Goal: Find specific page/section: Find specific page/section

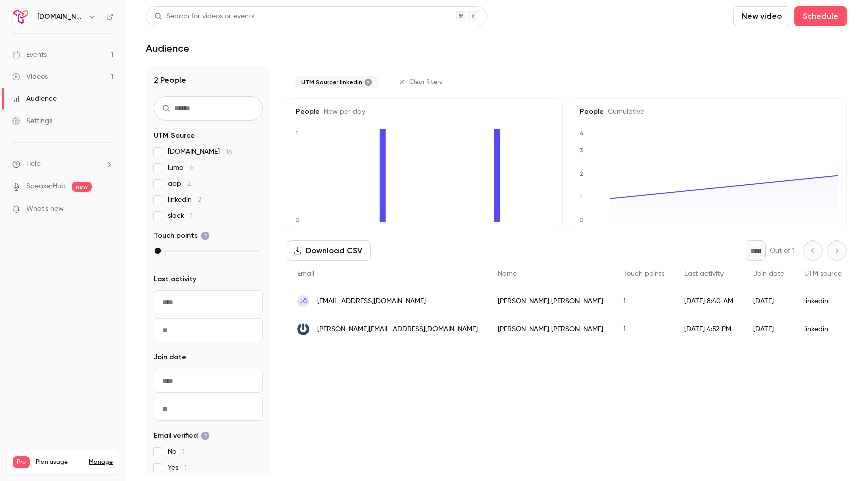
click at [49, 78] on link "Videos 1" at bounding box center [62, 77] width 125 height 22
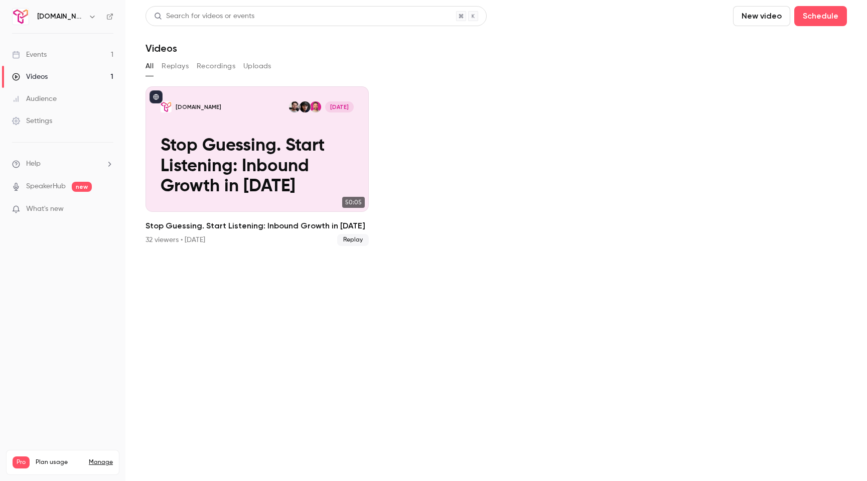
click at [33, 51] on div "Events" at bounding box center [29, 55] width 35 height 10
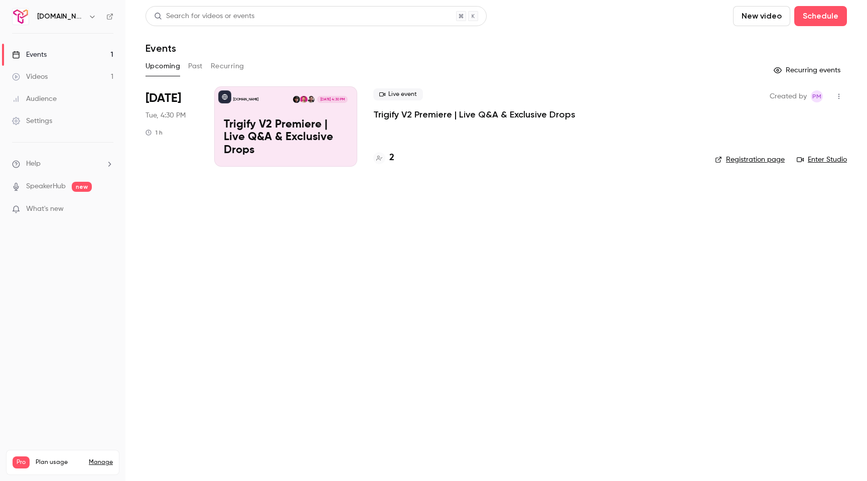
click at [282, 143] on p "Trigify V2 Premiere | Live Q&A & Exclusive Drops" at bounding box center [286, 137] width 124 height 39
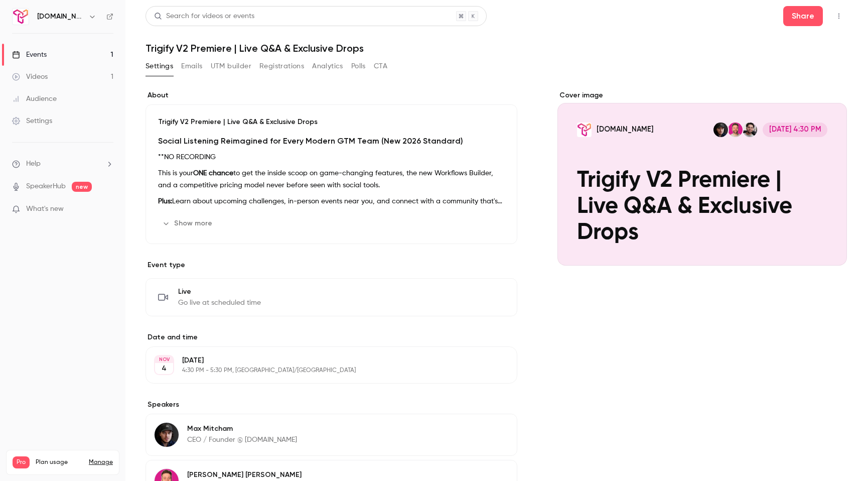
click at [230, 69] on button "UTM builder" at bounding box center [231, 66] width 41 height 16
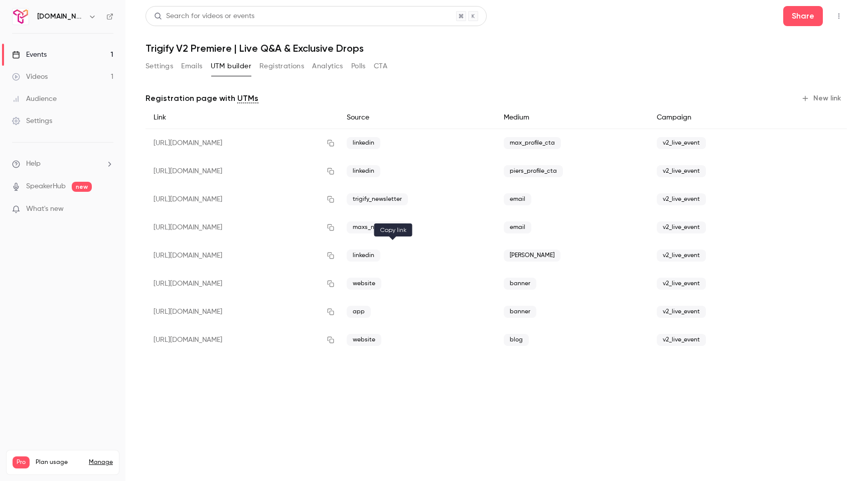
click at [335, 256] on icon "button" at bounding box center [331, 255] width 8 height 7
click at [325, 68] on button "Analytics" at bounding box center [327, 66] width 31 height 16
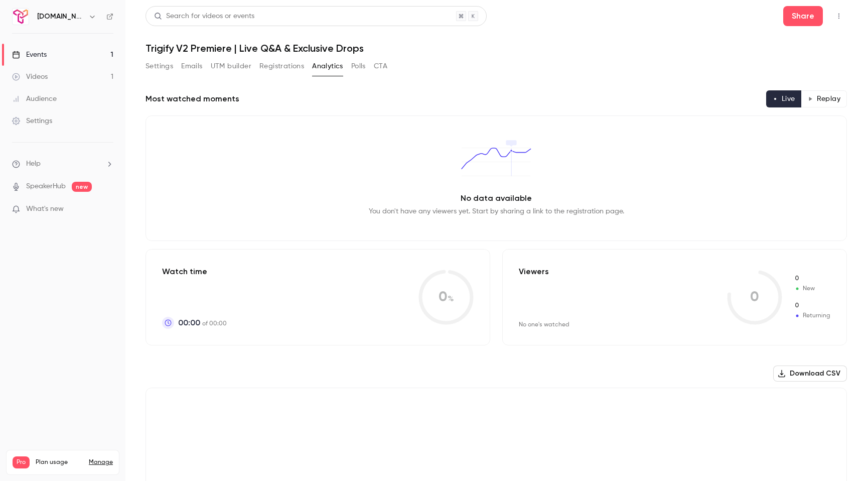
click at [270, 66] on button "Registrations" at bounding box center [281, 66] width 45 height 16
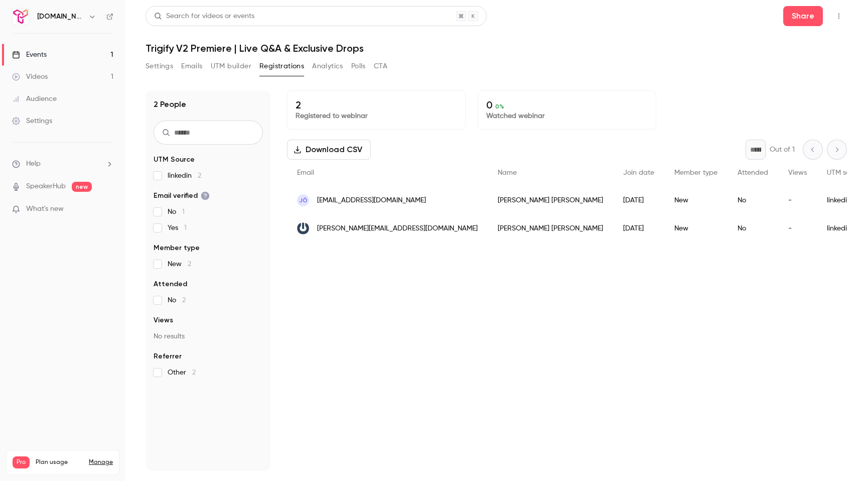
click at [326, 71] on button "Analytics" at bounding box center [327, 66] width 31 height 16
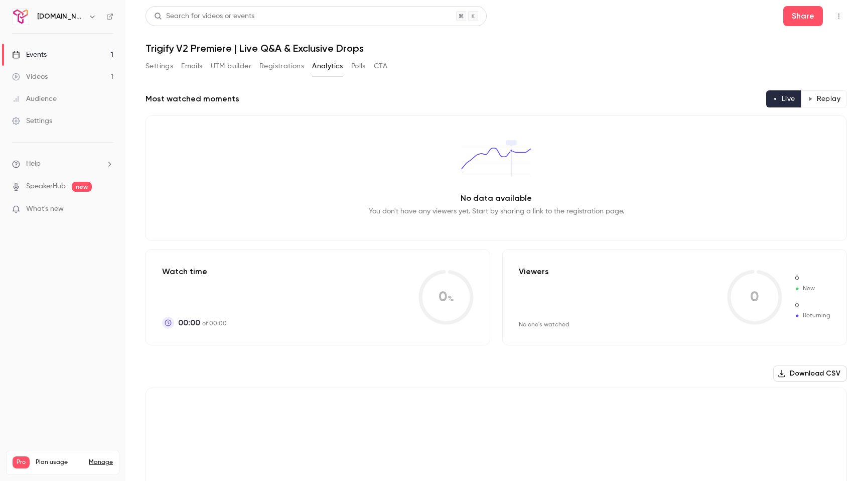
click at [364, 73] on button "Polls" at bounding box center [358, 66] width 15 height 16
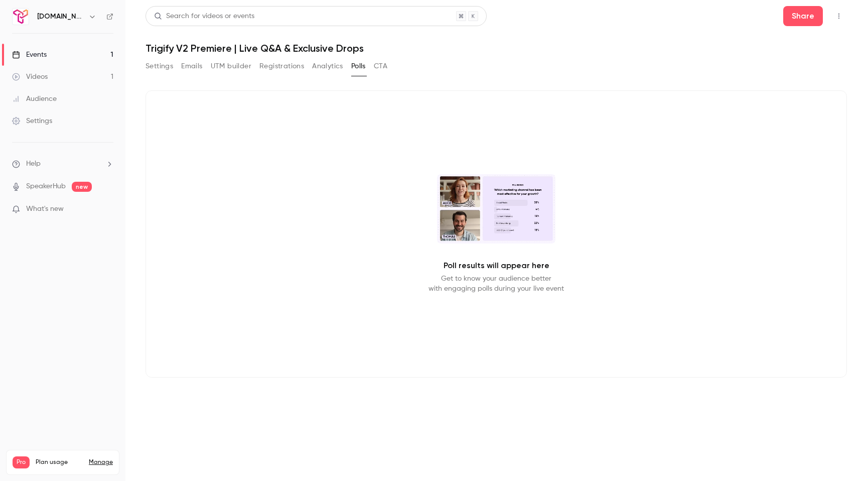
click at [328, 68] on button "Analytics" at bounding box center [327, 66] width 31 height 16
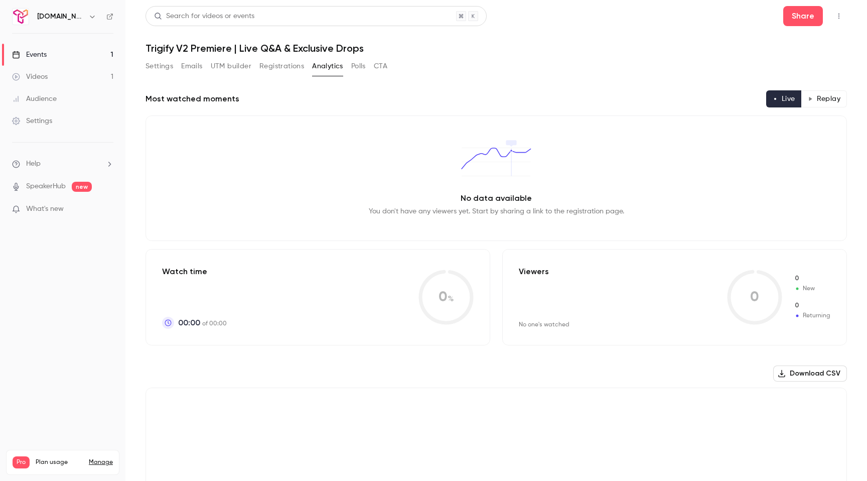
click at [362, 65] on button "Polls" at bounding box center [358, 66] width 15 height 16
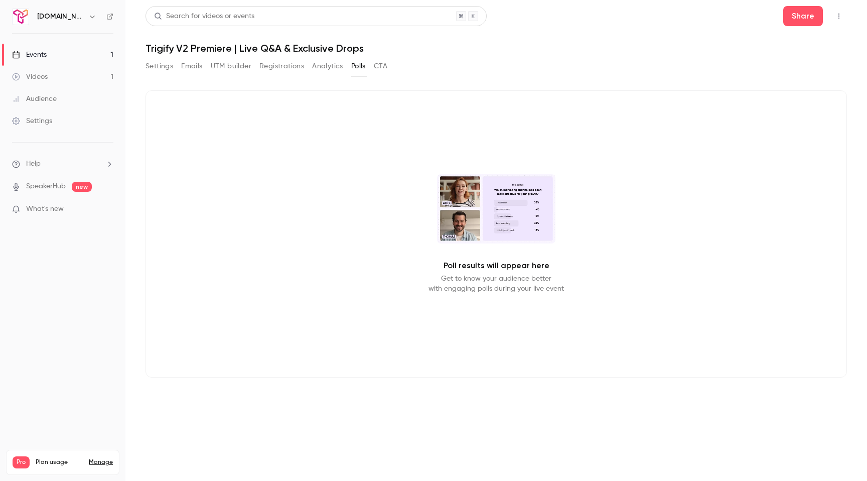
click at [319, 71] on button "Analytics" at bounding box center [327, 66] width 31 height 16
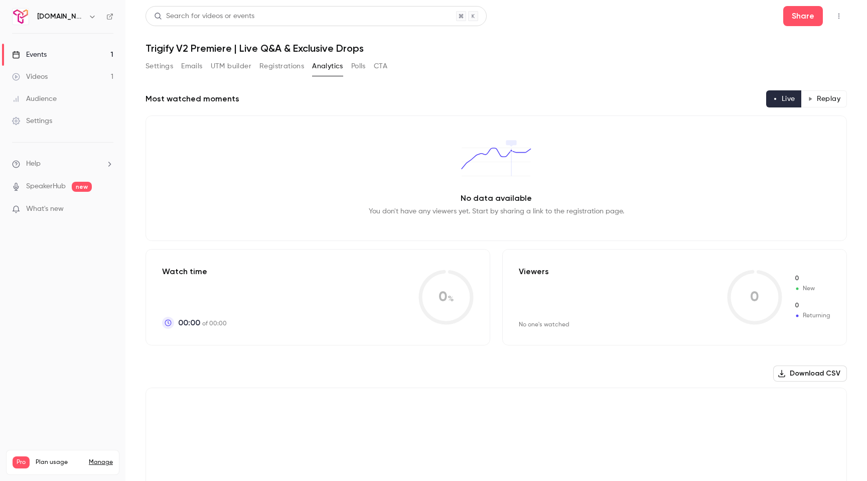
click at [166, 68] on button "Settings" at bounding box center [160, 66] width 28 height 16
